Goal: Task Accomplishment & Management: Use online tool/utility

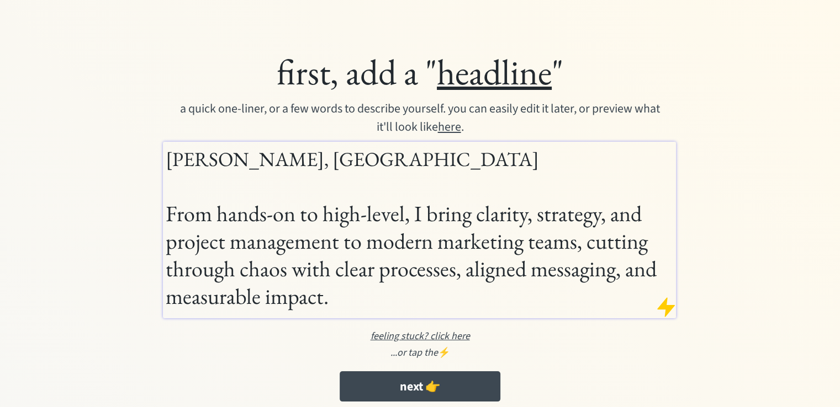
click at [318, 229] on h1 "[PERSON_NAME], [GEOGRAPHIC_DATA] From hands-on to high-level, I bring clarity, …" at bounding box center [420, 228] width 508 height 166
click at [320, 218] on h1 "[PERSON_NAME], [GEOGRAPHIC_DATA] From hands-on to high-level, I bring clarity, …" at bounding box center [420, 228] width 508 height 166
click at [474, 219] on h1 "[PERSON_NAME], [GEOGRAPHIC_DATA] From hands-on to high-level, I bring clarity, …" at bounding box center [420, 228] width 508 height 166
click at [539, 235] on h1 "[PERSON_NAME], [GEOGRAPHIC_DATA] From hands-on to high-level, I bring clarity, …" at bounding box center [420, 228] width 508 height 166
click at [533, 248] on h1 "[PERSON_NAME], [GEOGRAPHIC_DATA] From hands-on to high-level, I bring clarity, …" at bounding box center [420, 228] width 508 height 166
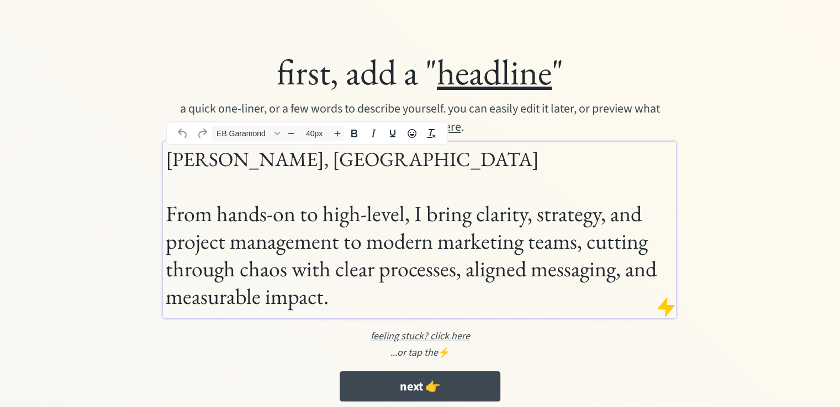
click at [389, 206] on h1 "[PERSON_NAME], [GEOGRAPHIC_DATA] From hands-on to high-level, I bring clarity, …" at bounding box center [420, 228] width 508 height 166
click at [396, 224] on h1 "[PERSON_NAME], [GEOGRAPHIC_DATA] From hands-on to high-level, I bring clarity, …" at bounding box center [420, 228] width 508 height 166
click at [449, 206] on h1 "Aleshia Moyamba, MA From hands-on to high-level, I bring clarity, strategy, and…" at bounding box center [420, 228] width 508 height 166
click at [491, 225] on h1 "Aleshia Moyamba, MA From hands-on to high-level, I bring clarity, strategy, and…" at bounding box center [420, 228] width 508 height 166
click at [443, 238] on h1 "Aleshia Moyamba, MA From hands-on to high-level, I bring clarity, strategy, and…" at bounding box center [420, 228] width 508 height 166
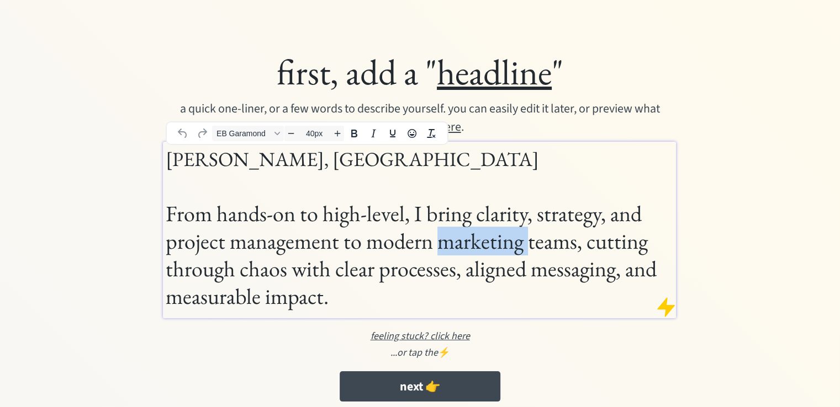
click at [443, 238] on h1 "Aleshia Moyamba, MA From hands-on to high-level, I bring clarity, strategy, and…" at bounding box center [420, 228] width 508 height 166
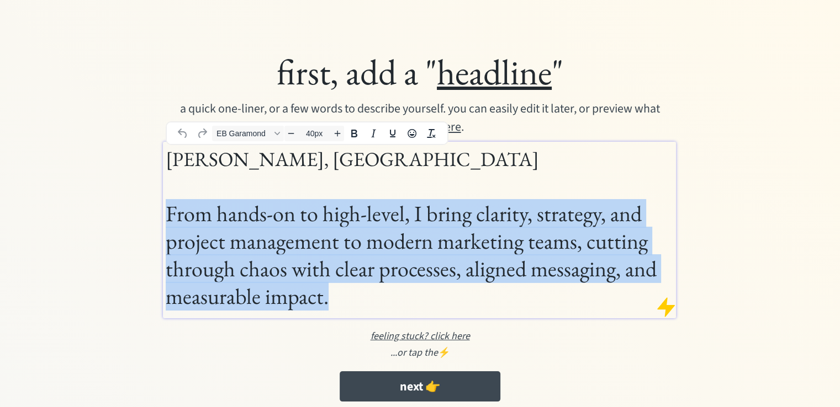
click at [443, 238] on h1 "Aleshia Moyamba, MA From hands-on to high-level, I bring clarity, strategy, and…" at bounding box center [420, 228] width 508 height 166
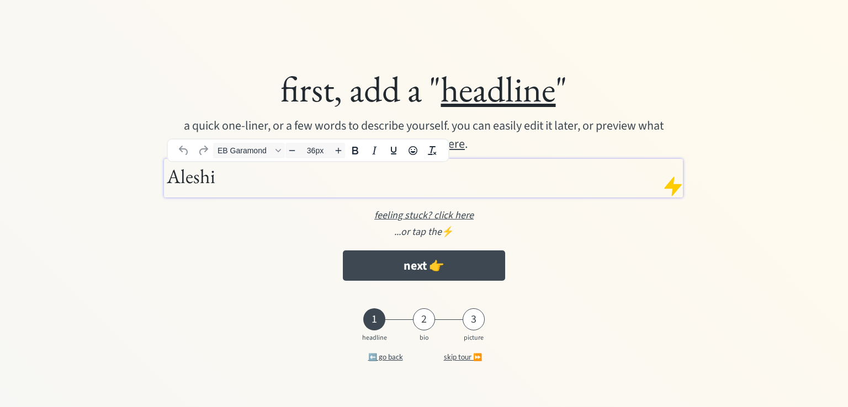
type input "40px"
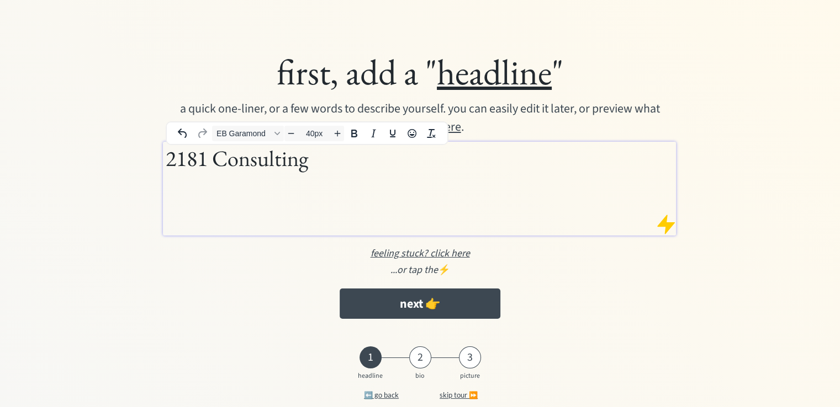
click at [283, 169] on h1 "2181 Consulting" at bounding box center [420, 186] width 508 height 83
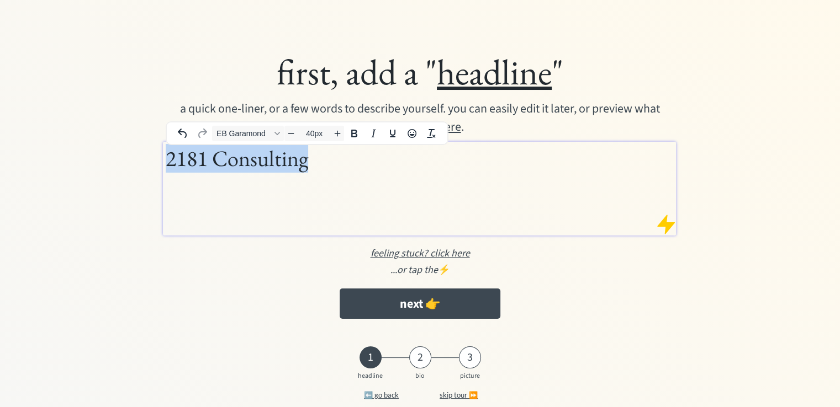
click at [283, 169] on h1 "2181 Consulting" at bounding box center [420, 186] width 508 height 83
click at [261, 130] on span "EB Garamond" at bounding box center [243, 133] width 54 height 9
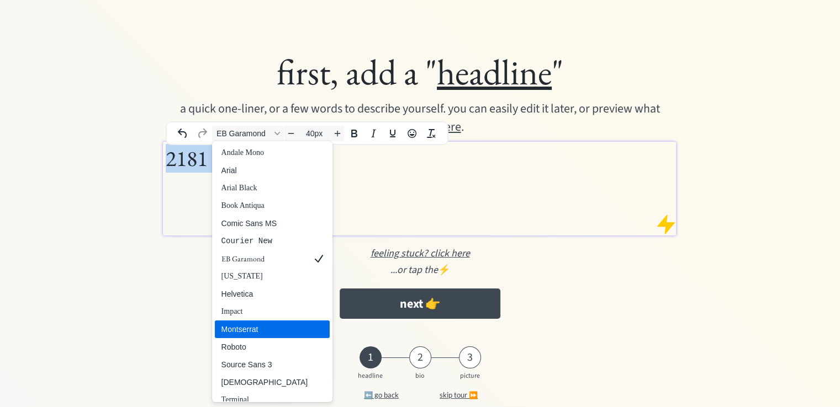
click at [283, 328] on div "Montserrat" at bounding box center [272, 330] width 115 height 18
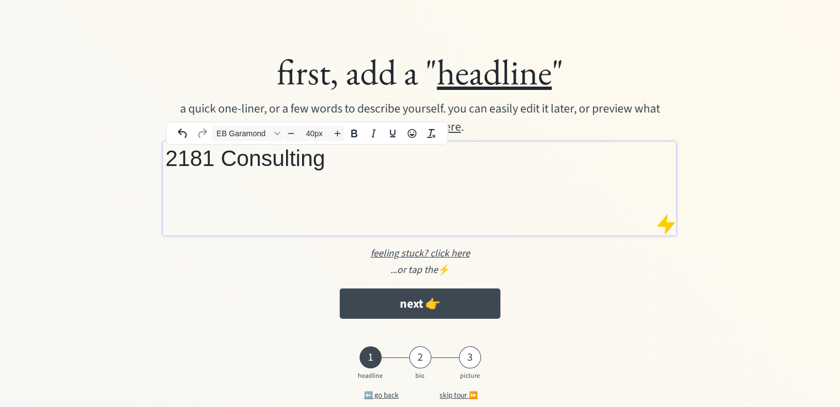
click at [356, 197] on h1 "2181 Consulting" at bounding box center [420, 186] width 508 height 83
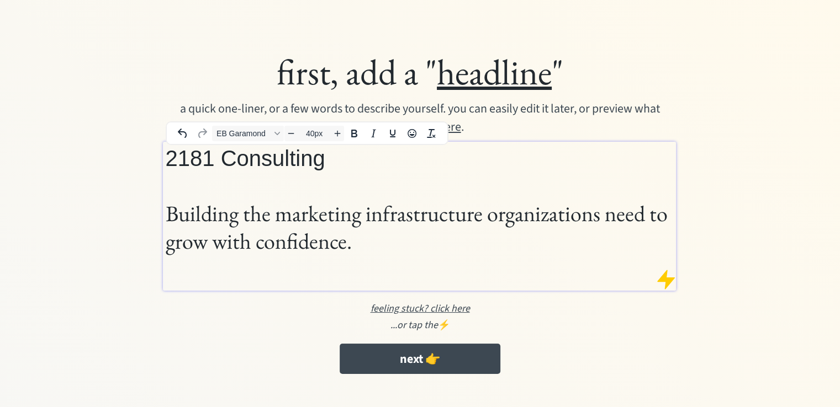
click at [369, 234] on h1 "2181 Consulting Building the marketing infrastructure organizations need to gro…" at bounding box center [420, 214] width 508 height 138
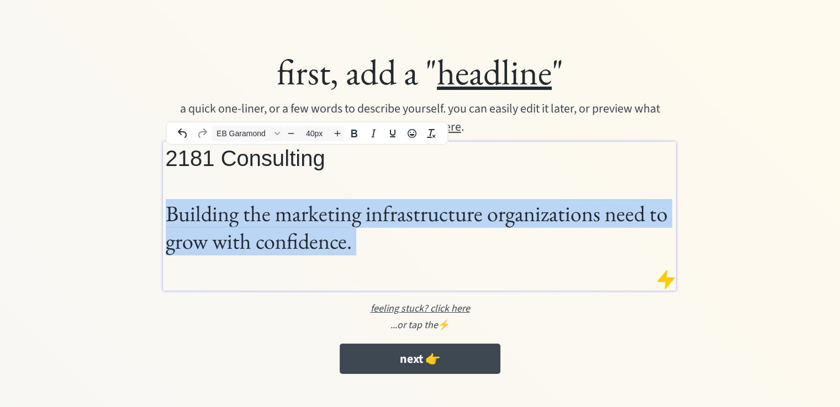
click at [369, 234] on h1 "2181 Consulting Building the marketing infrastructure organizations need to gro…" at bounding box center [420, 214] width 508 height 138
click at [246, 142] on div "EB Garamond 40px" at bounding box center [307, 134] width 280 height 22
click at [246, 137] on span "EB Garamond" at bounding box center [243, 133] width 54 height 9
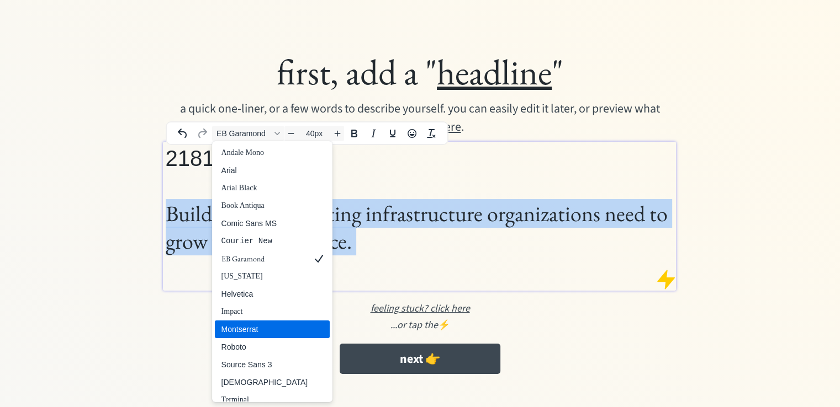
click at [261, 330] on div "Montserrat" at bounding box center [264, 329] width 87 height 13
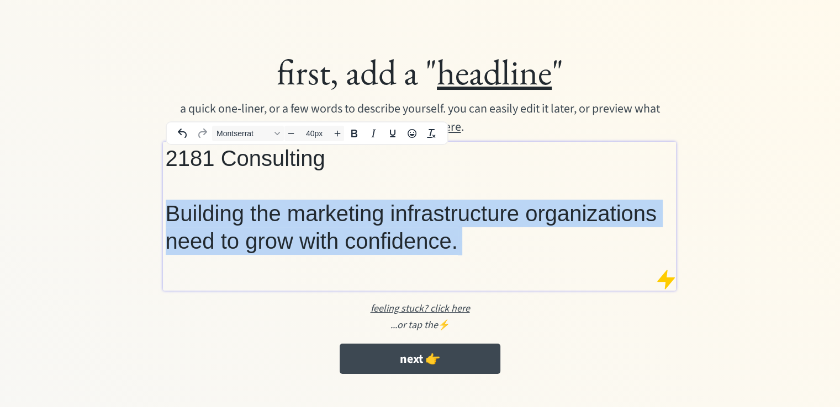
click at [395, 272] on h1 "2181 Consulting Building the marketing infrastructure organizations need to gro…" at bounding box center [420, 214] width 508 height 138
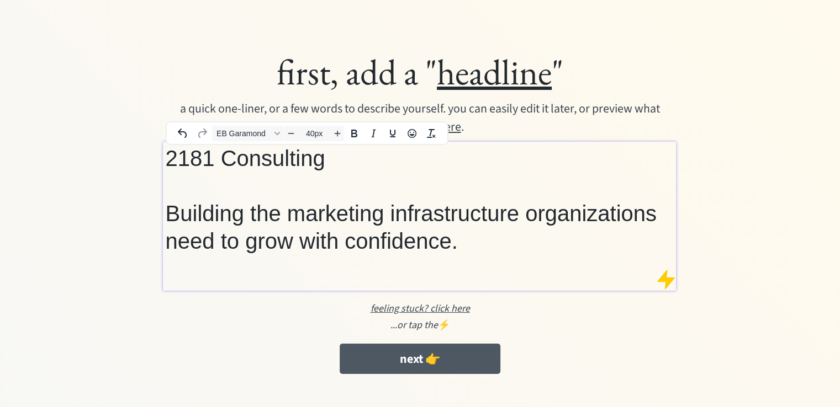
click at [414, 356] on button "next 👉" at bounding box center [420, 359] width 161 height 30
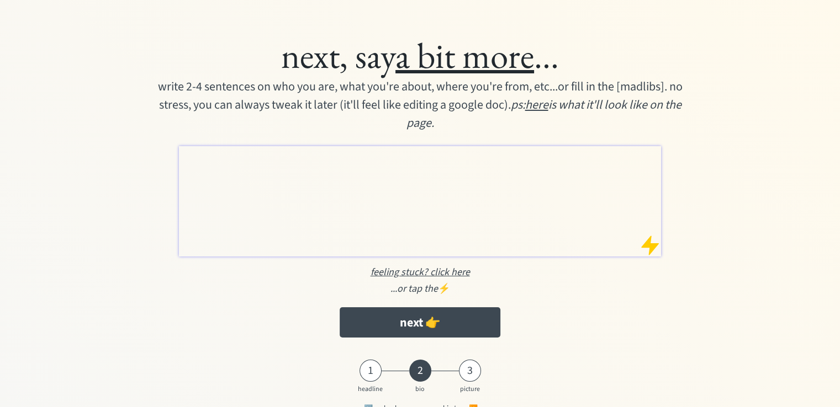
click at [515, 214] on div at bounding box center [420, 201] width 482 height 110
click at [333, 171] on div at bounding box center [420, 201] width 482 height 110
click at [332, 153] on p at bounding box center [421, 154] width 478 height 12
drag, startPoint x: 334, startPoint y: 166, endPoint x: 261, endPoint y: 200, distance: 80.7
click at [261, 200] on div at bounding box center [420, 201] width 482 height 110
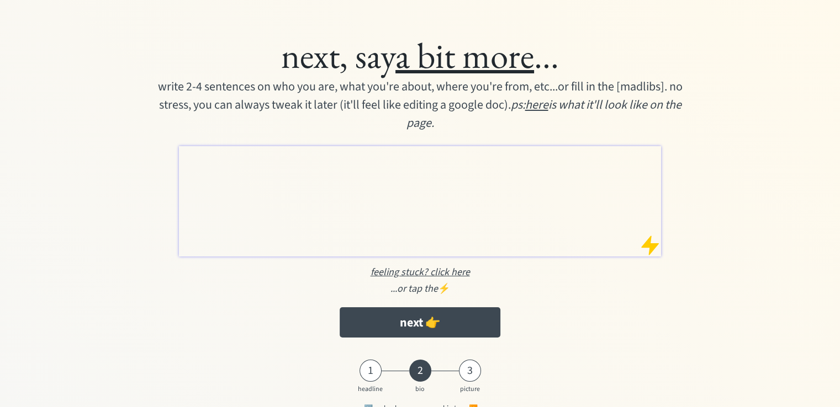
drag, startPoint x: 253, startPoint y: 170, endPoint x: 209, endPoint y: 190, distance: 48.4
click at [209, 190] on div at bounding box center [420, 201] width 482 height 110
click at [258, 152] on p at bounding box center [421, 154] width 478 height 12
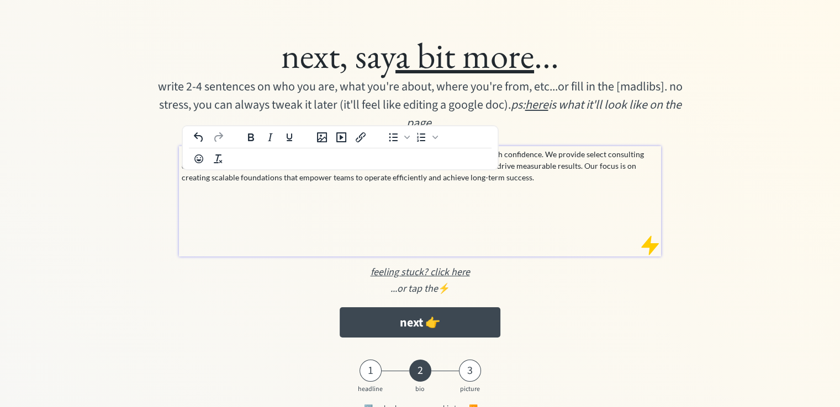
click at [264, 174] on p "2181 Consulting helps marketing departments build the infrastructure they need …" at bounding box center [421, 165] width 478 height 35
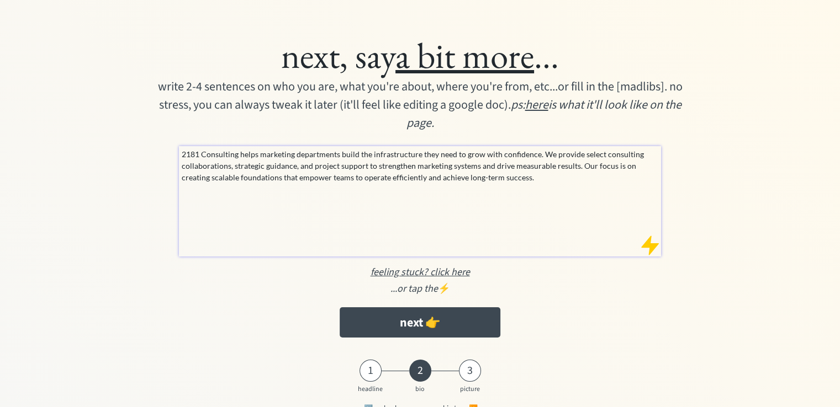
click at [274, 248] on div "2181 Consulting helps marketing departments build the infrastructure they need …" at bounding box center [420, 201] width 482 height 110
click at [439, 327] on button "next 👉" at bounding box center [420, 322] width 161 height 30
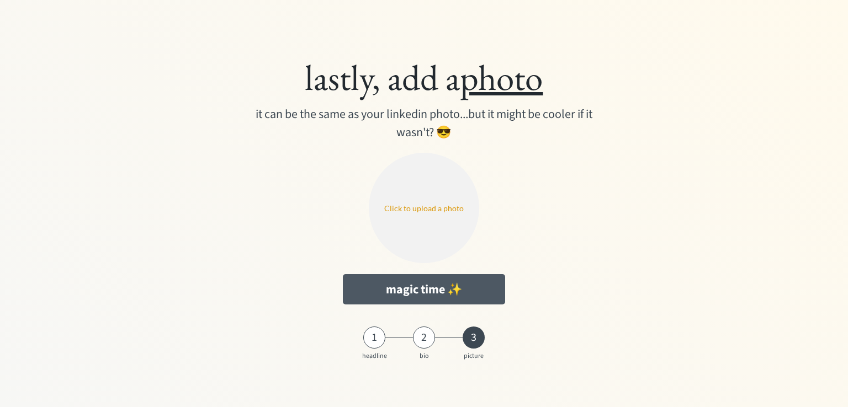
click at [476, 287] on button "magic time ✨" at bounding box center [424, 289] width 162 height 30
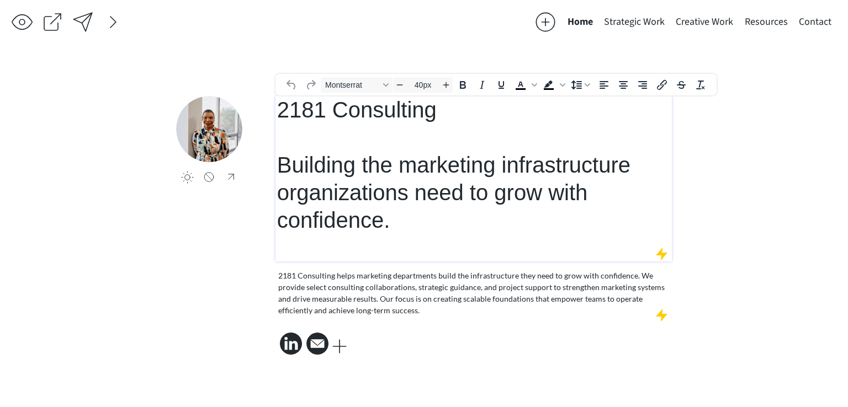
click at [369, 190] on span "Building the marketing infrastructure organizations need to grow with confidenc…" at bounding box center [453, 192] width 353 height 79
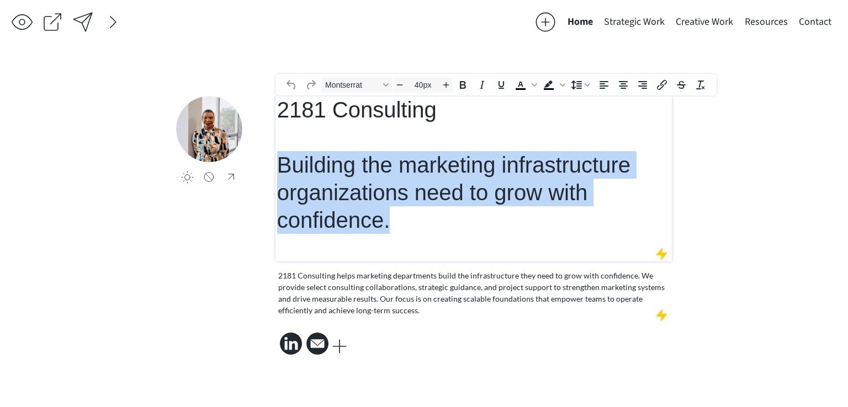
click at [369, 190] on span "Building the marketing infrastructure organizations need to grow with confidenc…" at bounding box center [453, 192] width 353 height 79
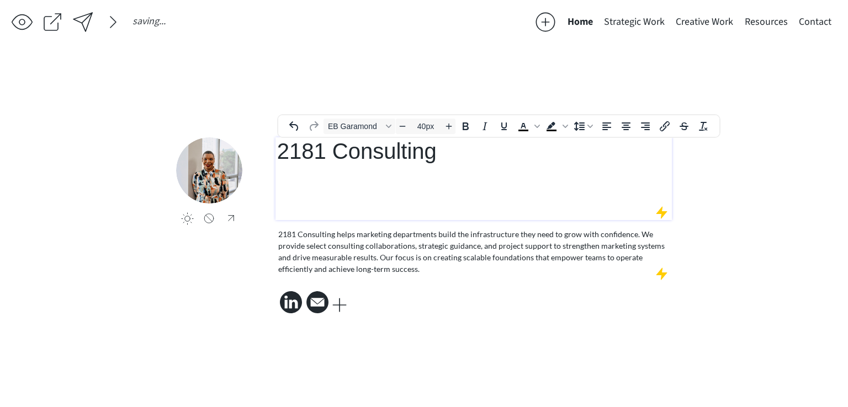
click at [371, 142] on span "2181 Consulting" at bounding box center [357, 151] width 160 height 24
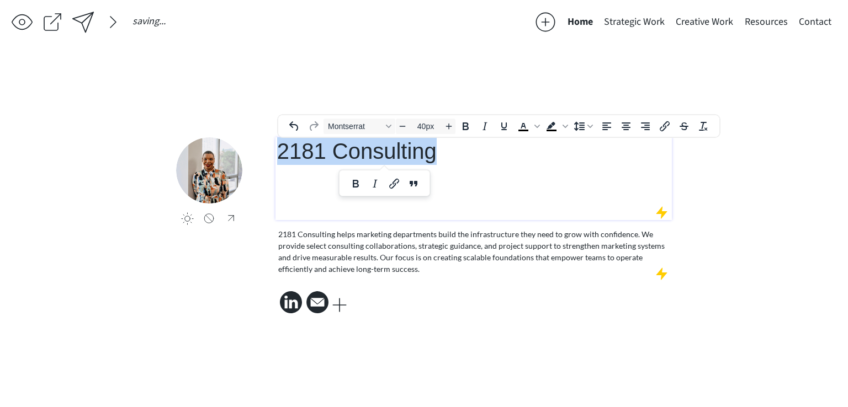
click at [371, 142] on span "2181 Consulting" at bounding box center [357, 151] width 160 height 24
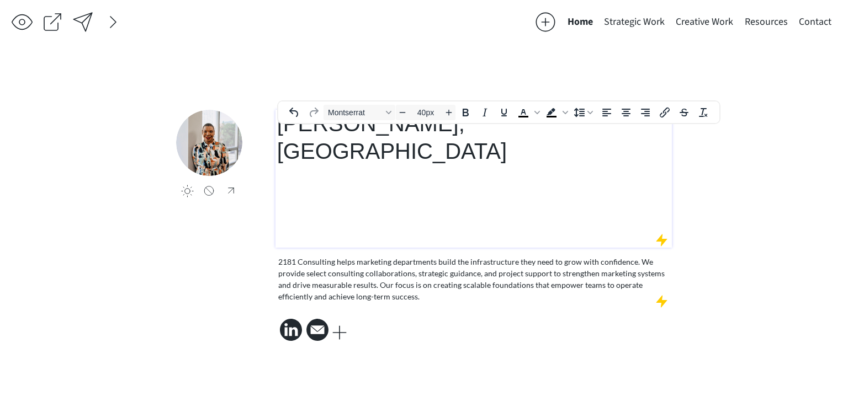
click at [458, 168] on h1 "[PERSON_NAME], [GEOGRAPHIC_DATA] ﻿" at bounding box center [473, 179] width 393 height 138
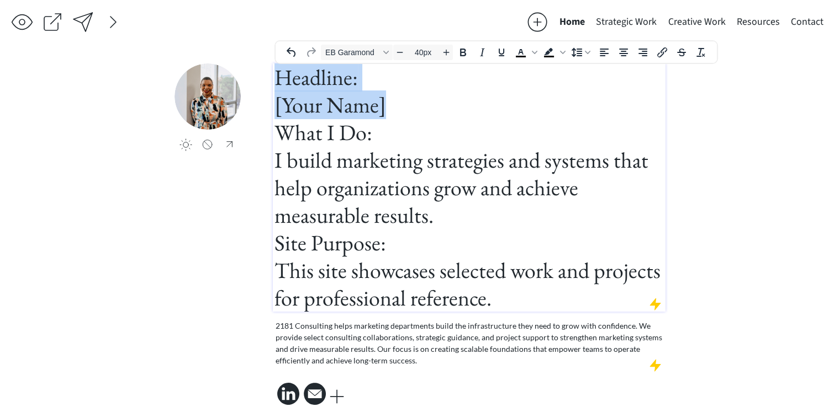
drag, startPoint x: 406, startPoint y: 109, endPoint x: 279, endPoint y: 68, distance: 133.2
click at [279, 68] on h1 "Headline: [Your Name]" at bounding box center [468, 90] width 389 height 55
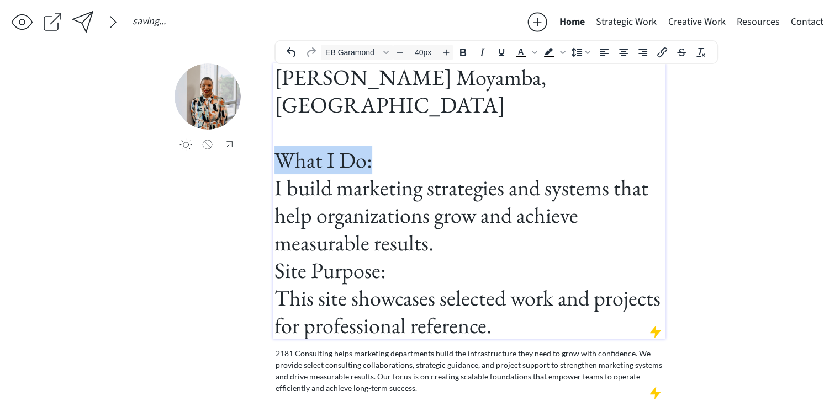
drag, startPoint x: 378, startPoint y: 125, endPoint x: 275, endPoint y: 131, distance: 102.9
click at [275, 146] on h1 "What I Do: I build marketing strategies and systems that help organizations gro…" at bounding box center [468, 201] width 389 height 110
click at [434, 218] on h1 "I build marketing strategies and systems that help organizations grow and achie…" at bounding box center [468, 201] width 389 height 110
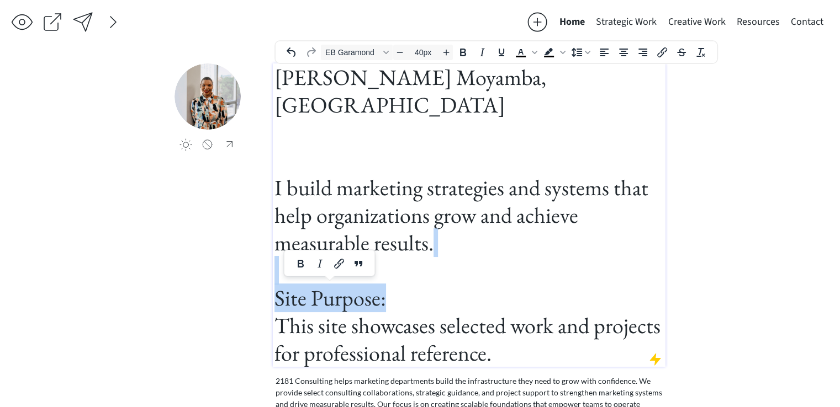
drag, startPoint x: 405, startPoint y: 270, endPoint x: 289, endPoint y: 255, distance: 116.9
click at [289, 255] on div "[PERSON_NAME] Moyamba, [GEOGRAPHIC_DATA] I build marketing strategies and syste…" at bounding box center [468, 215] width 389 height 304
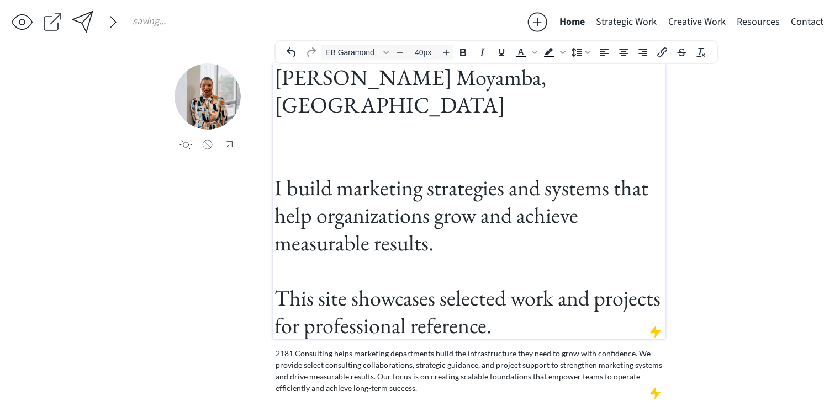
click at [338, 219] on h1 "I build marketing strategies and systems that help organizations grow and achie…" at bounding box center [468, 242] width 389 height 193
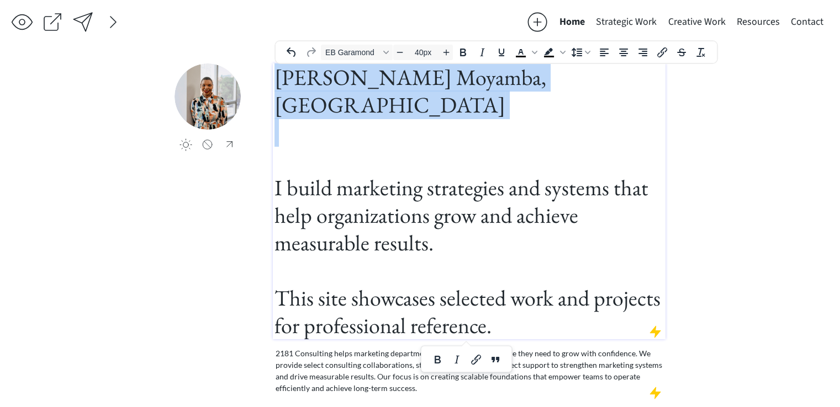
copy h1 "[PERSON_NAME] Moyamba, [GEOGRAPHIC_DATA]"
click at [369, 48] on span "EB Garamond" at bounding box center [352, 52] width 54 height 9
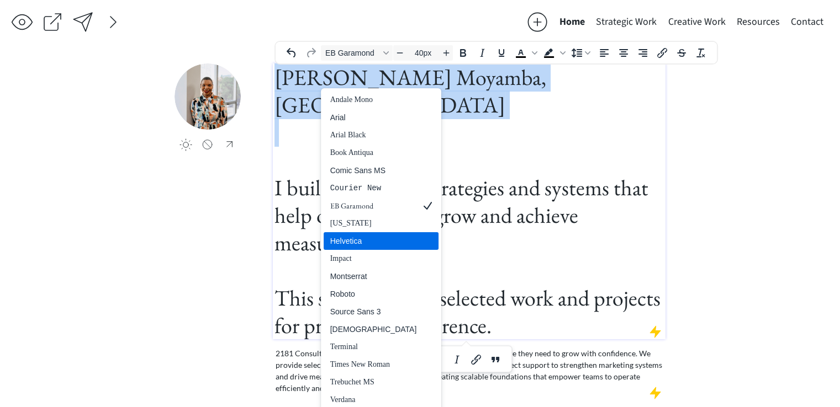
click at [369, 235] on div "Helvetica" at bounding box center [373, 241] width 87 height 13
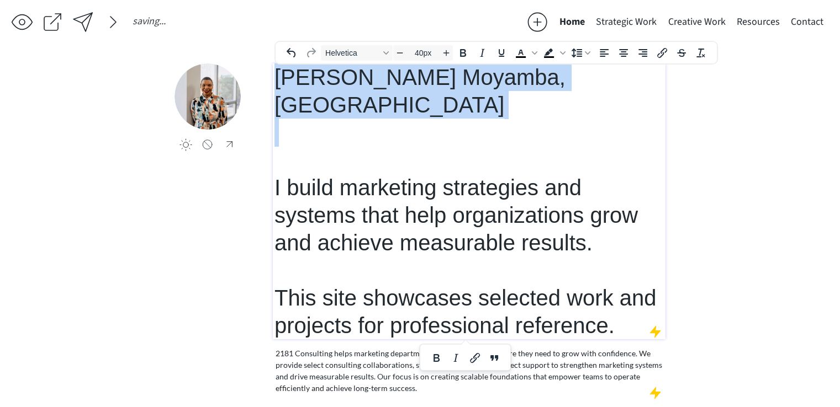
click at [336, 176] on span "I build marketing strategies and systems that help organizations grow and achie…" at bounding box center [455, 215] width 363 height 79
click at [398, 146] on h1 "I build marketing strategies and systems that help organizations grow and achie…" at bounding box center [468, 242] width 389 height 193
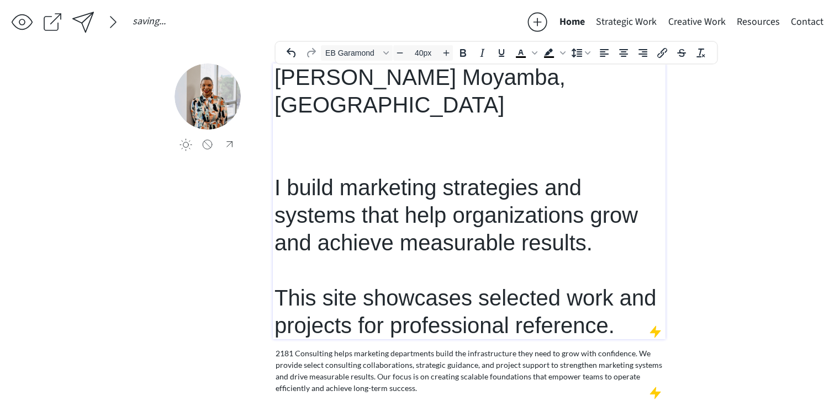
click at [398, 146] on h1 "I build marketing strategies and systems that help organizations grow and achie…" at bounding box center [468, 242] width 389 height 193
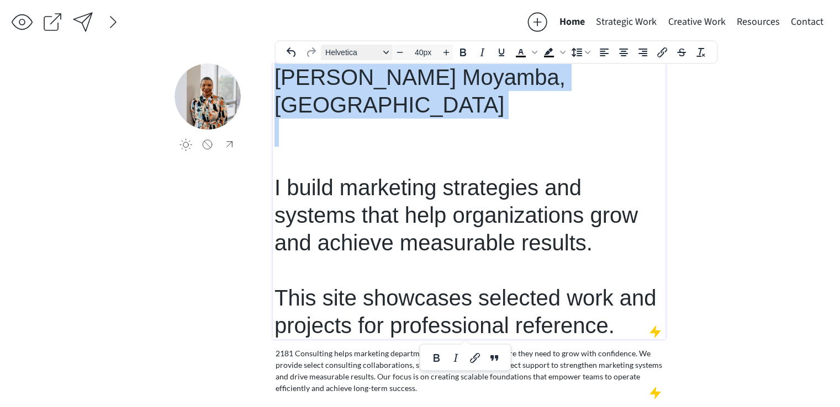
click at [338, 54] on span "Helvetica" at bounding box center [352, 52] width 54 height 9
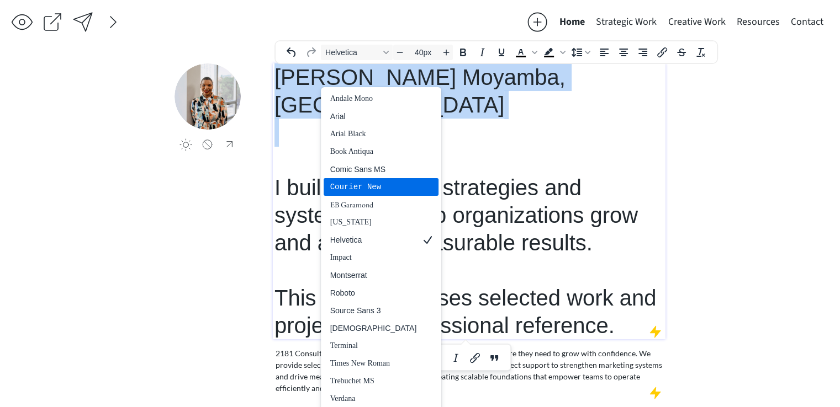
click at [352, 181] on div "Courier New" at bounding box center [373, 187] width 87 height 13
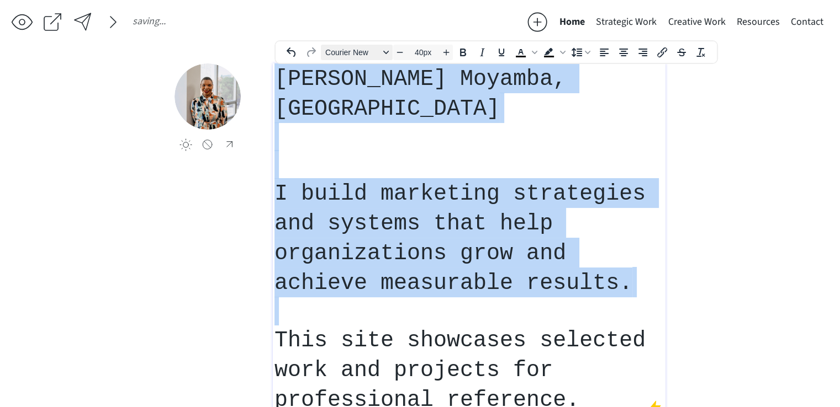
click at [341, 51] on span "Courier New" at bounding box center [352, 52] width 54 height 9
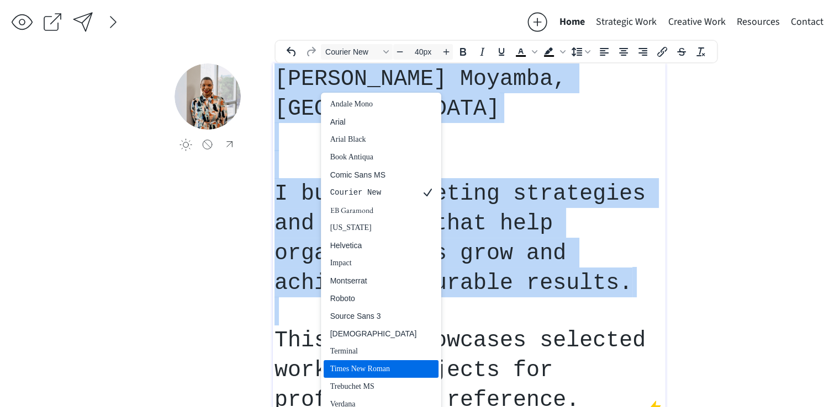
click at [359, 363] on div "Times New Roman" at bounding box center [373, 369] width 87 height 13
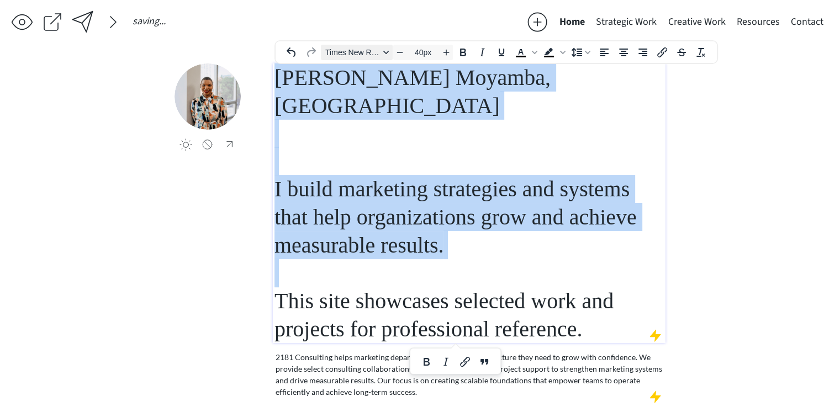
click at [338, 52] on span "Times New Roman" at bounding box center [352, 52] width 54 height 9
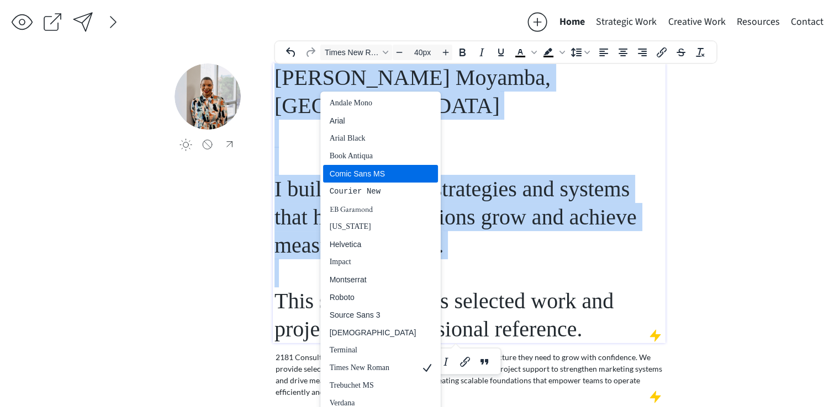
click at [357, 150] on div "Book Antiqua" at bounding box center [373, 156] width 87 height 13
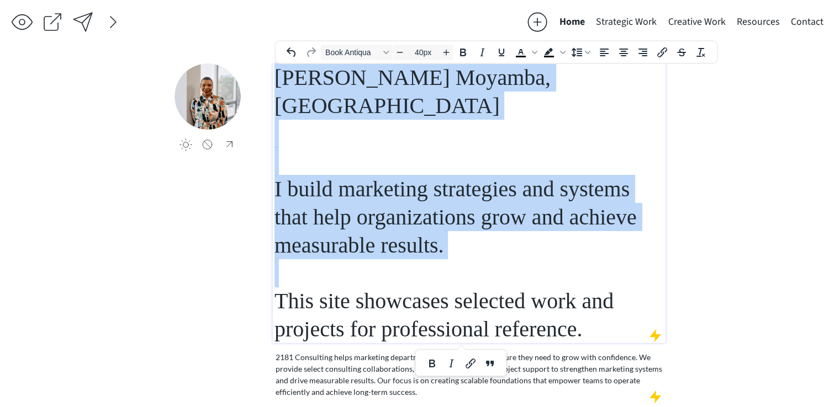
click at [354, 147] on h1 "I build marketing strategies and systems that help organizations grow and achie…" at bounding box center [468, 245] width 389 height 196
click at [632, 165] on h1 "I build marketing strategies and systems that help organizations grow and achie…" at bounding box center [468, 245] width 389 height 196
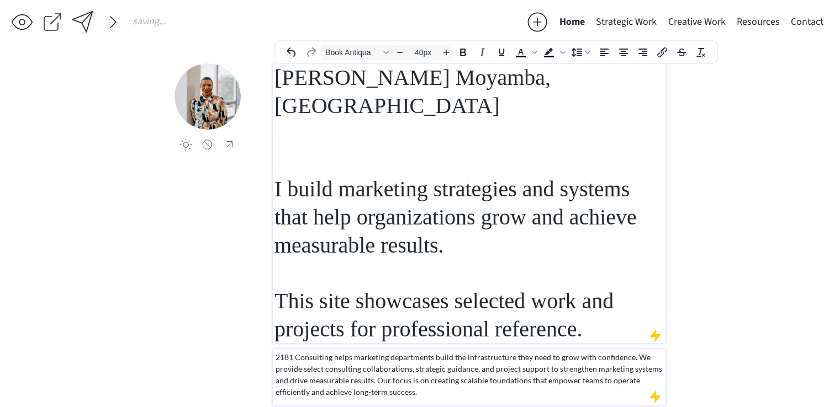
click at [375, 352] on p "2181 Consulting helps marketing departments build the infrastructure they need …" at bounding box center [469, 375] width 388 height 46
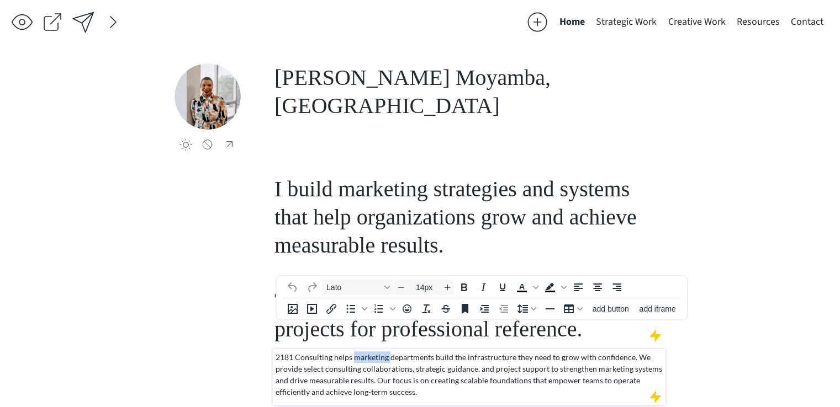
click at [375, 352] on p "2181 Consulting helps marketing departments build the infrastructure they need …" at bounding box center [469, 375] width 388 height 46
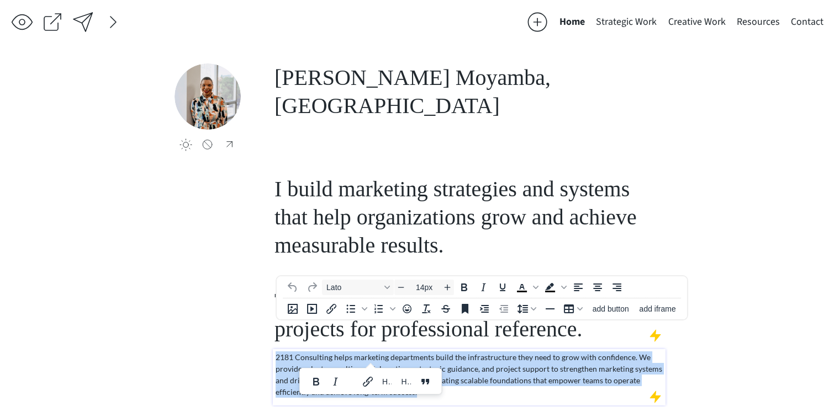
click at [375, 352] on p "2181 Consulting helps marketing departments build the infrastructure they need …" at bounding box center [469, 375] width 388 height 46
copy p "2181 Consulting helps marketing departments build the infrastructure they need …"
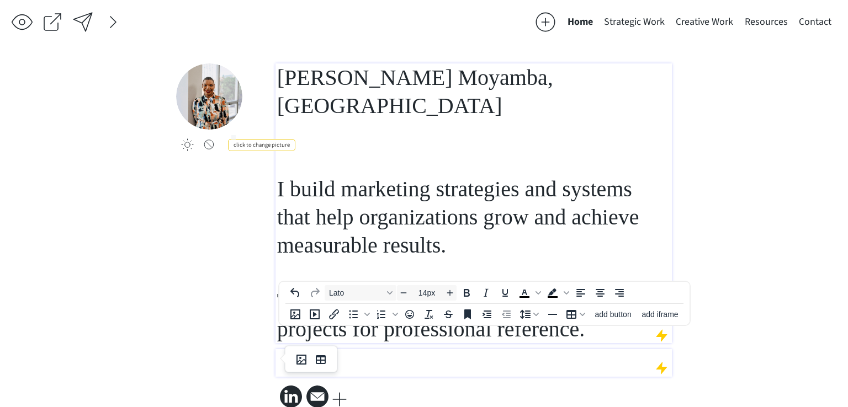
click at [315, 147] on h1 "I build marketing strategies and systems that help organizations grow and achie…" at bounding box center [473, 245] width 393 height 196
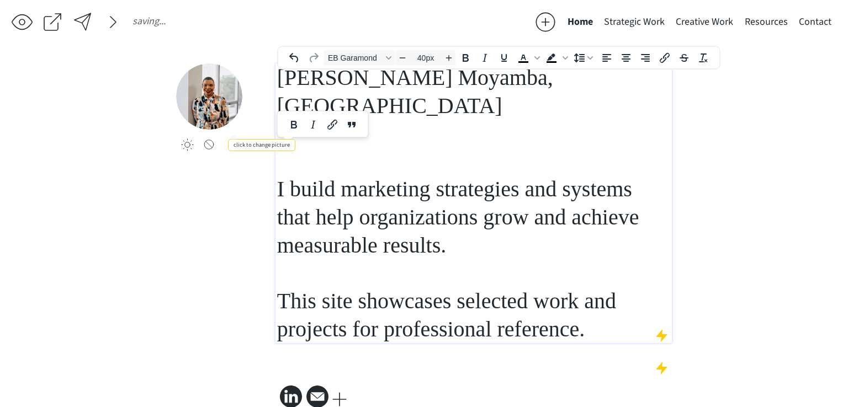
click at [314, 147] on h1 "I build marketing strategies and systems that help organizations grow and achie…" at bounding box center [473, 245] width 393 height 196
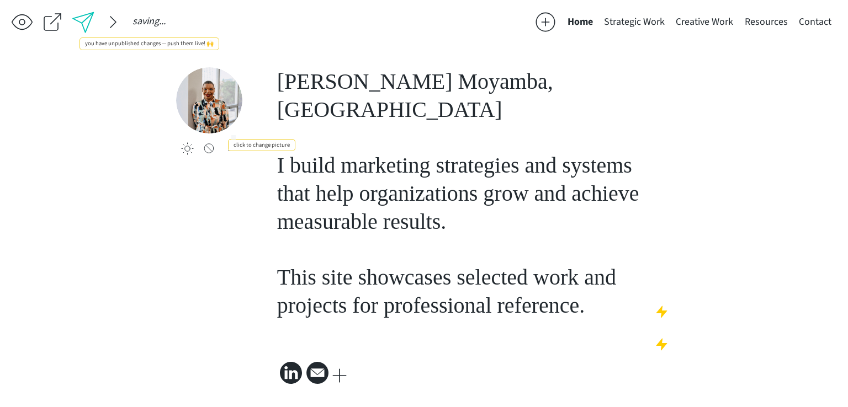
click at [91, 18] on div at bounding box center [82, 21] width 25 height 25
click at [116, 23] on div at bounding box center [113, 22] width 22 height 22
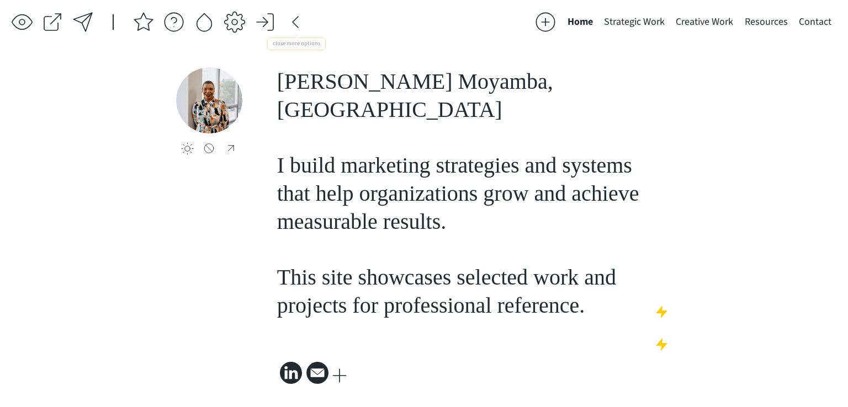
click at [270, 14] on div at bounding box center [265, 22] width 22 height 22
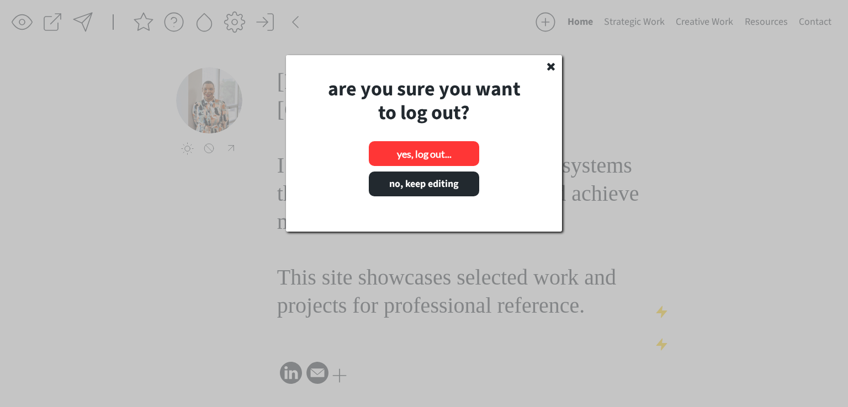
click at [382, 148] on button "yes, log out..." at bounding box center [424, 153] width 110 height 25
